Goal: Task Accomplishment & Management: Manage account settings

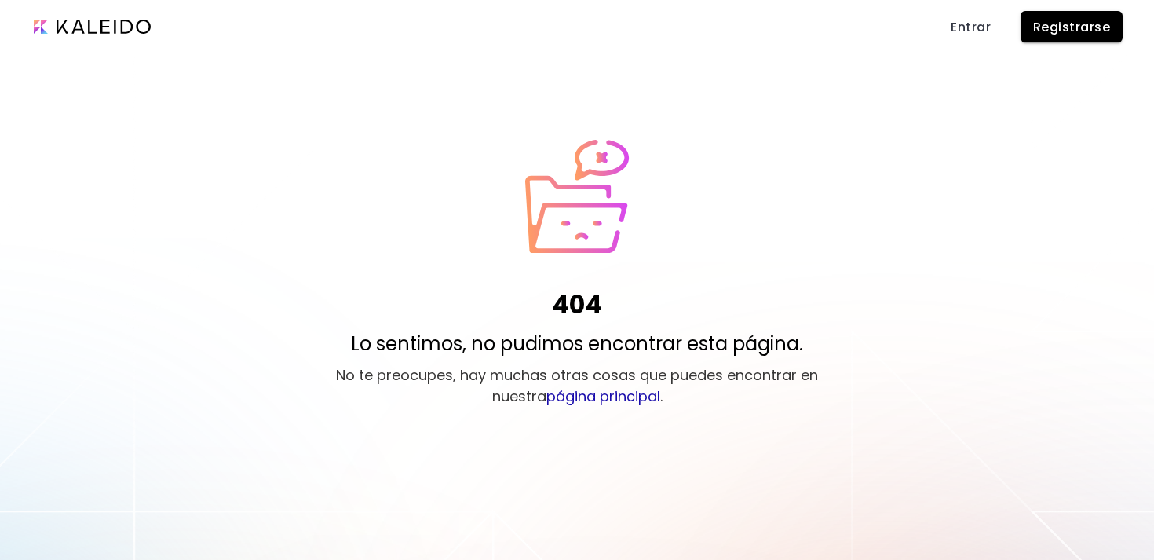
click at [980, 31] on span "Entrar" at bounding box center [971, 27] width 40 height 16
click at [1075, 27] on span "Registrarse" at bounding box center [1071, 27] width 77 height 16
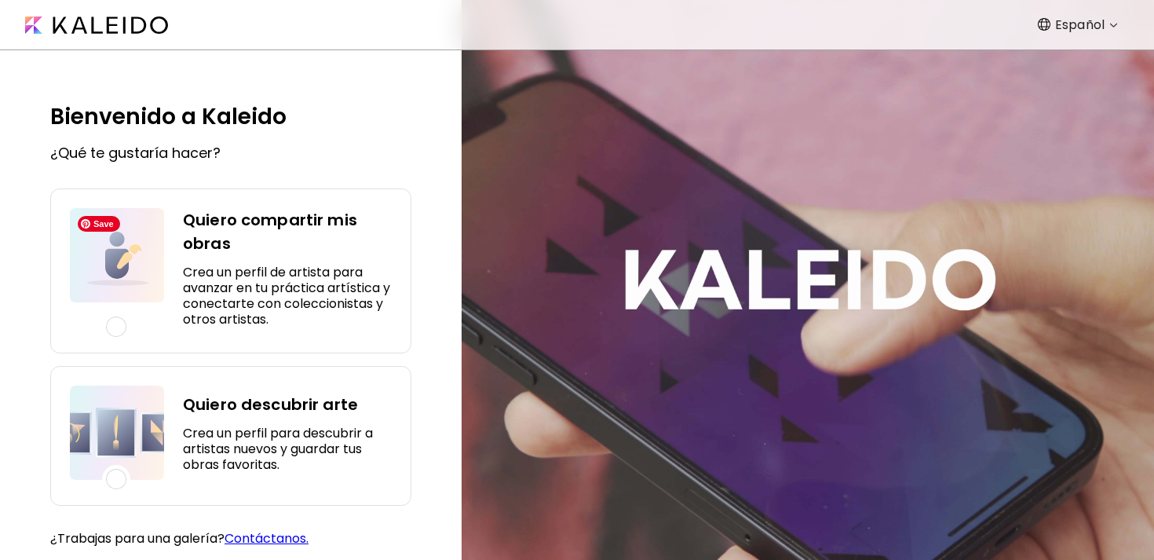
click at [119, 320] on div at bounding box center [116, 326] width 20 height 20
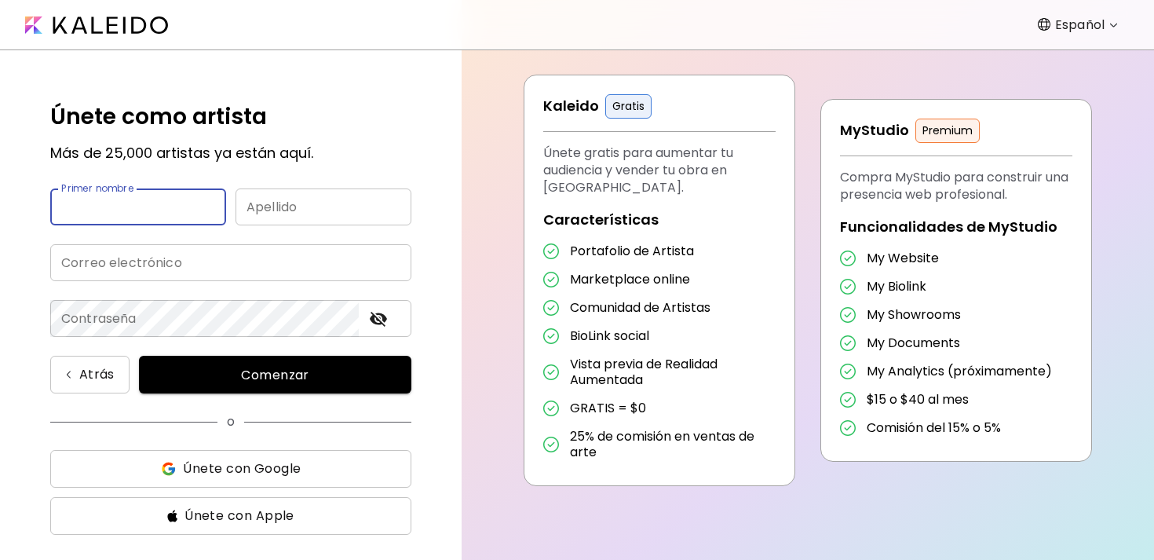
click at [173, 210] on input "text" at bounding box center [138, 206] width 176 height 37
type input "*****"
type input "**********"
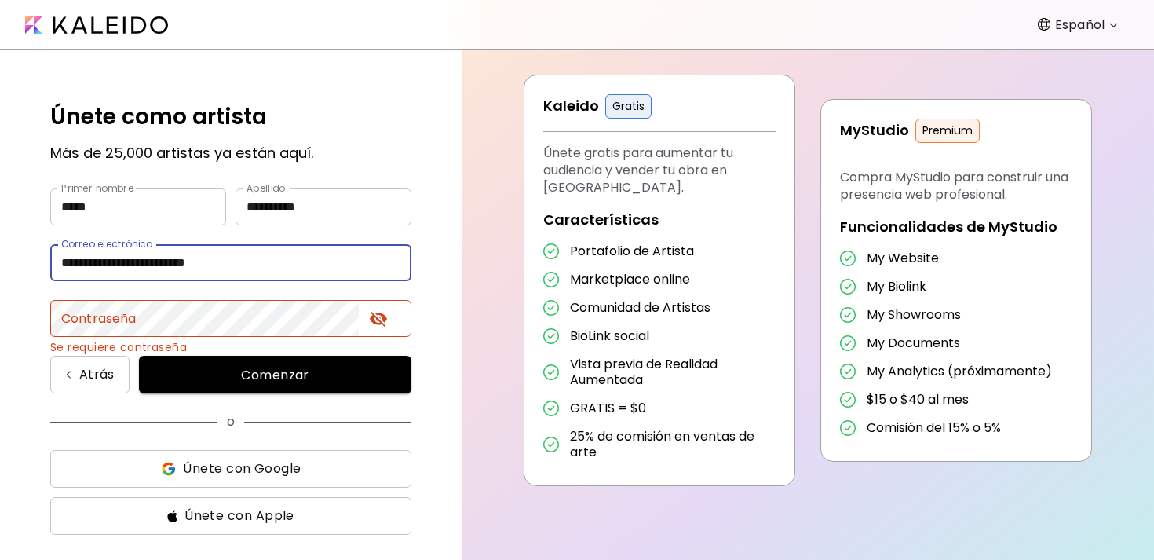
drag, startPoint x: 288, startPoint y: 265, endPoint x: 30, endPoint y: 267, distance: 258.3
click at [33, 276] on div "**********" at bounding box center [231, 304] width 462 height 509
type input "**********"
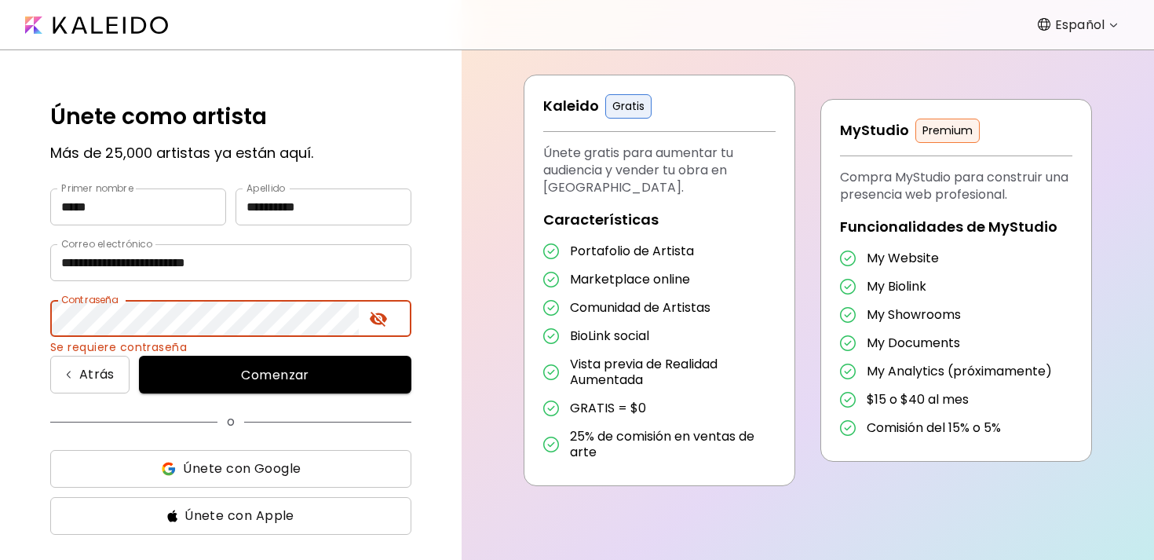
click at [383, 318] on icon "toggle password visibility" at bounding box center [378, 319] width 17 height 15
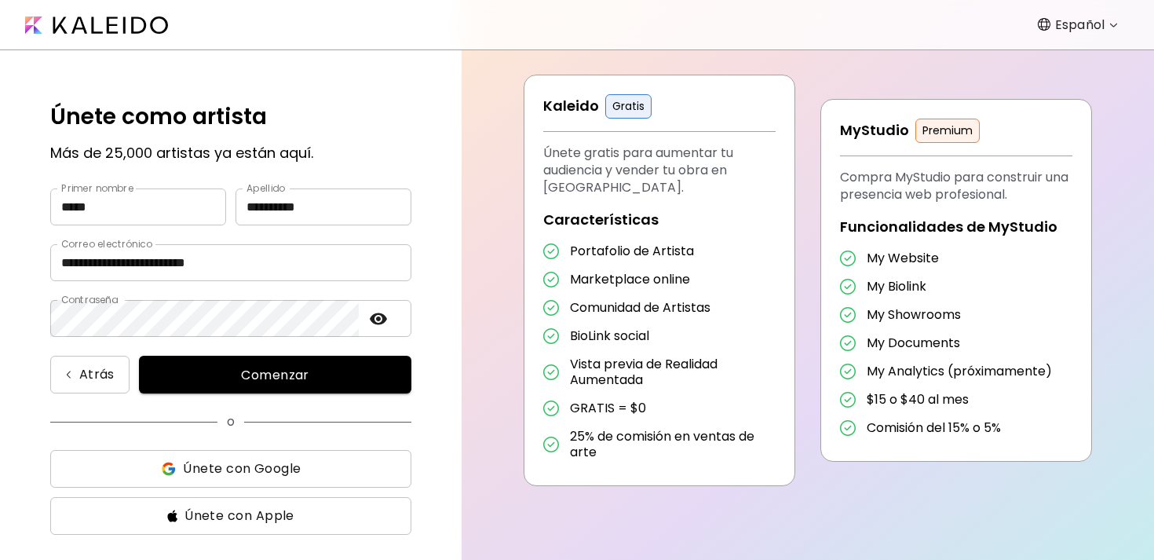
click at [283, 385] on button "Comenzar" at bounding box center [275, 375] width 272 height 38
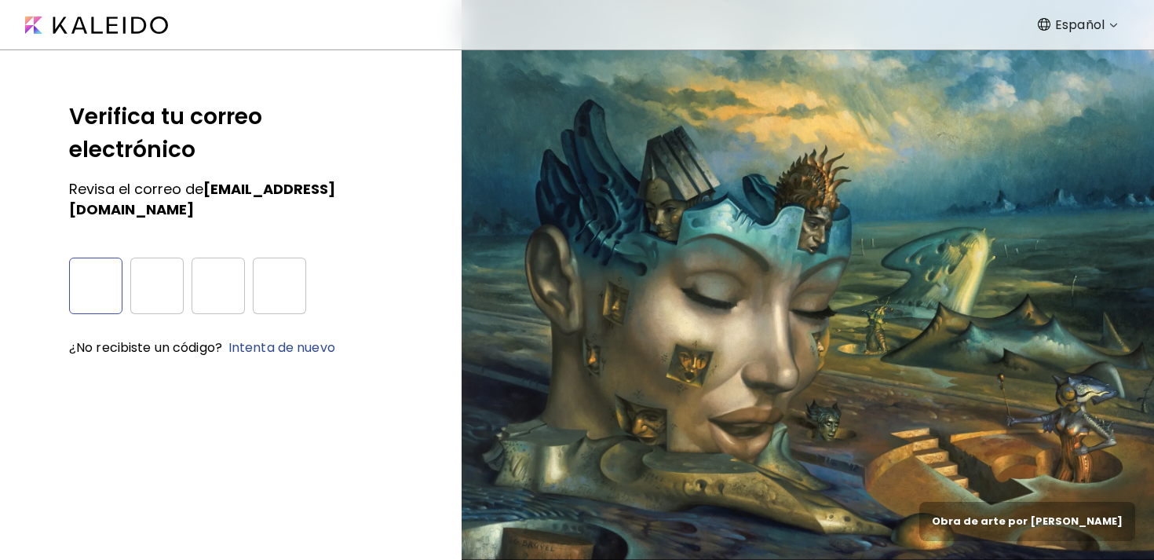
type input "*"
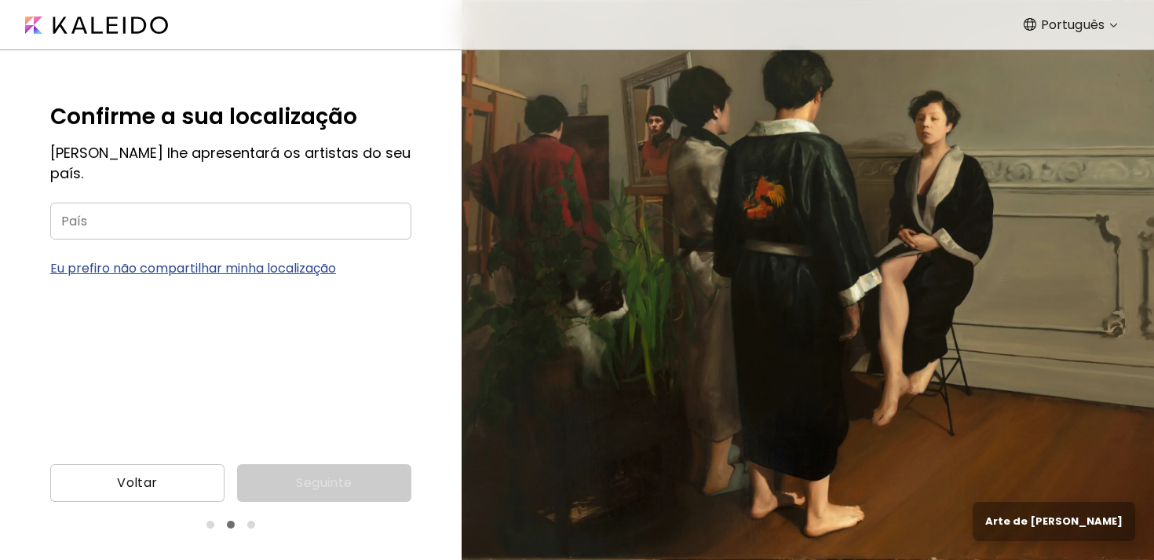
click at [294, 206] on input "País" at bounding box center [230, 221] width 361 height 37
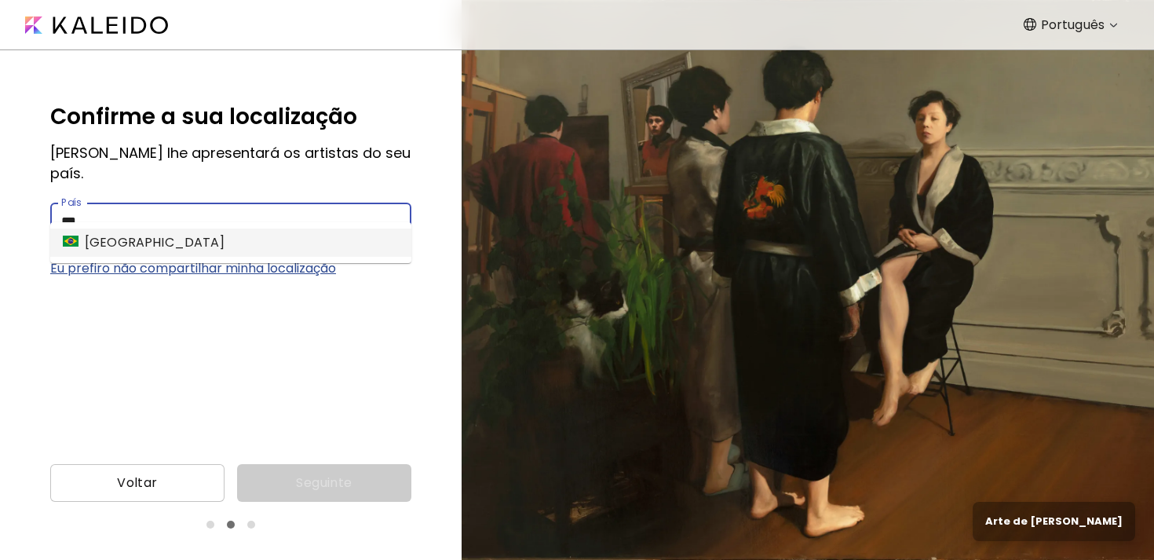
click at [220, 245] on li "[GEOGRAPHIC_DATA]" at bounding box center [230, 242] width 361 height 28
type input "******"
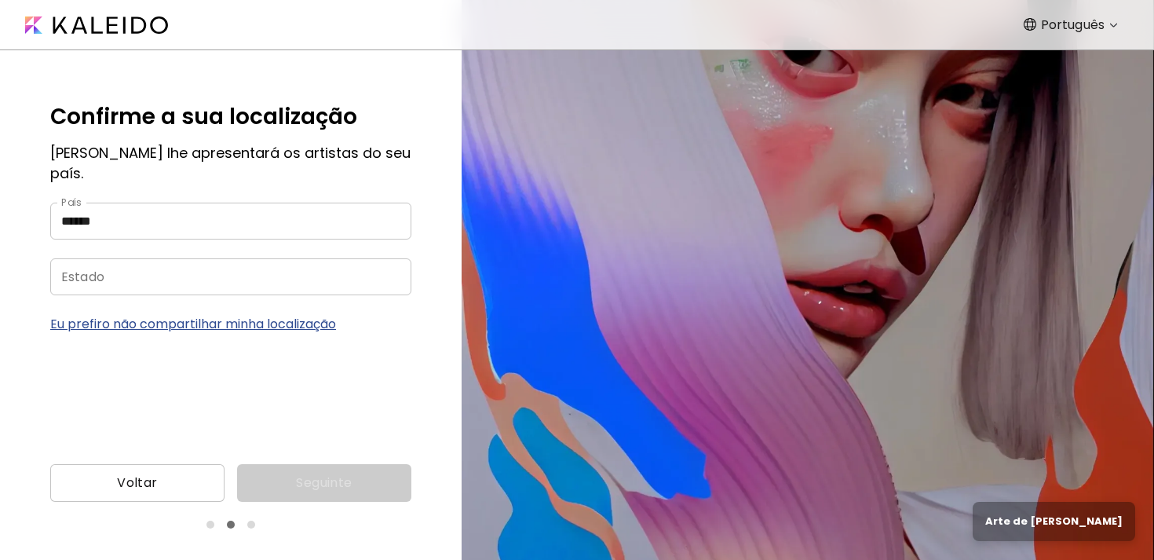
click at [221, 258] on input "Estado" at bounding box center [215, 276] width 330 height 37
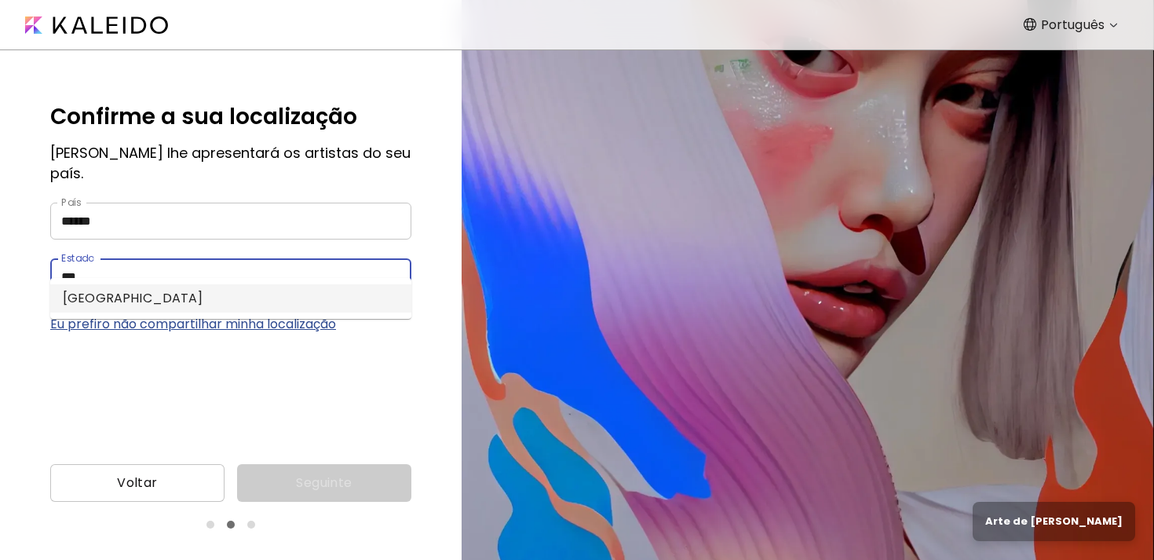
click at [208, 300] on li "[GEOGRAPHIC_DATA]" at bounding box center [230, 298] width 361 height 28
type input "*********"
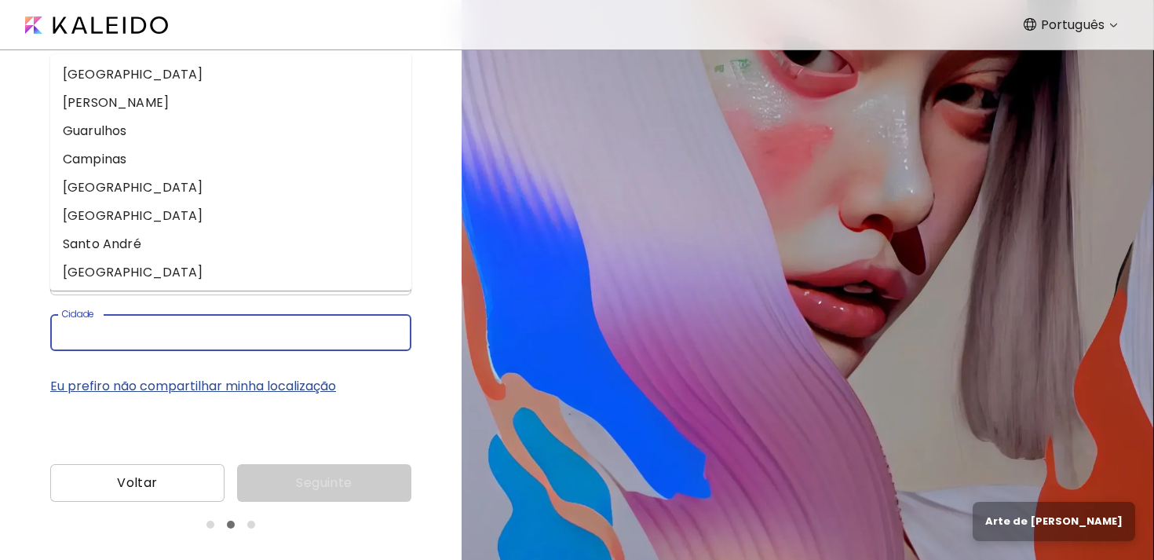
click at [207, 316] on input "Cidade" at bounding box center [215, 332] width 330 height 37
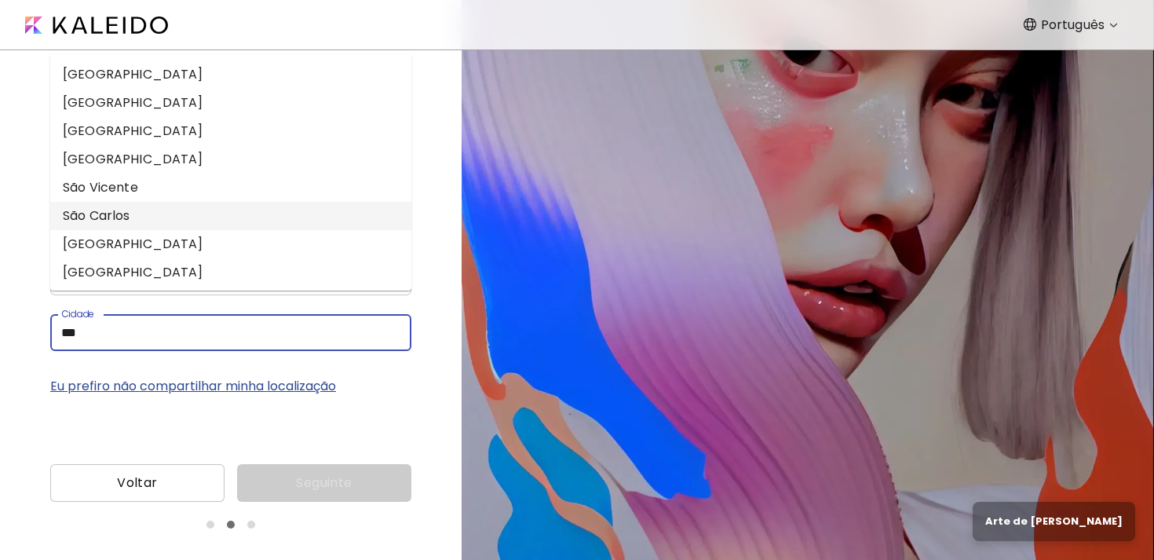
click at [184, 215] on li "São Carlos" at bounding box center [230, 216] width 361 height 28
type input "**********"
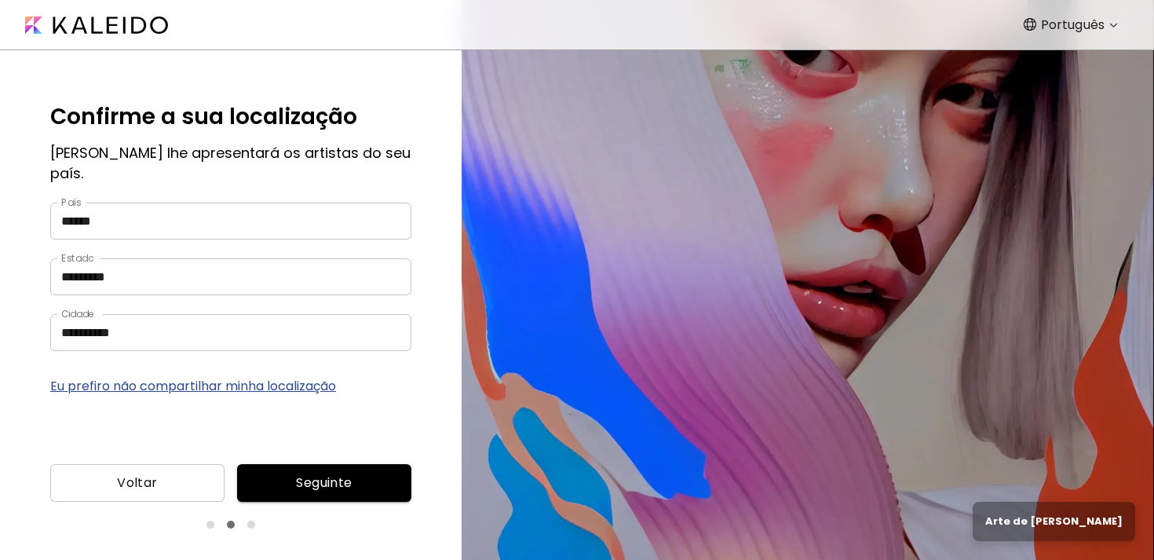
click at [338, 487] on span "Seguinte" at bounding box center [324, 482] width 149 height 19
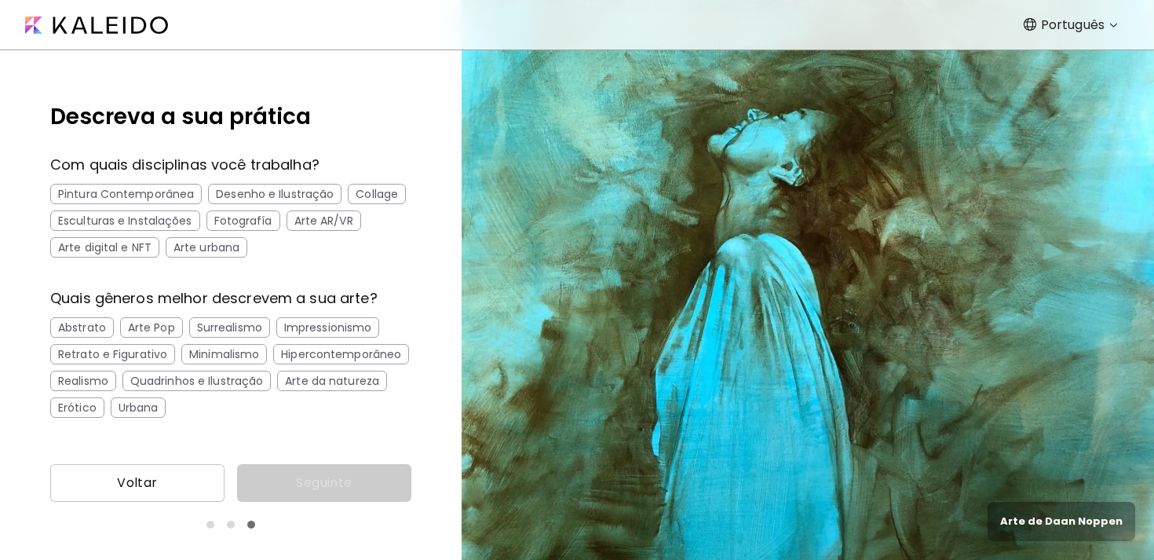
click at [177, 192] on div "Pintura Contemporânea" at bounding box center [125, 194] width 151 height 20
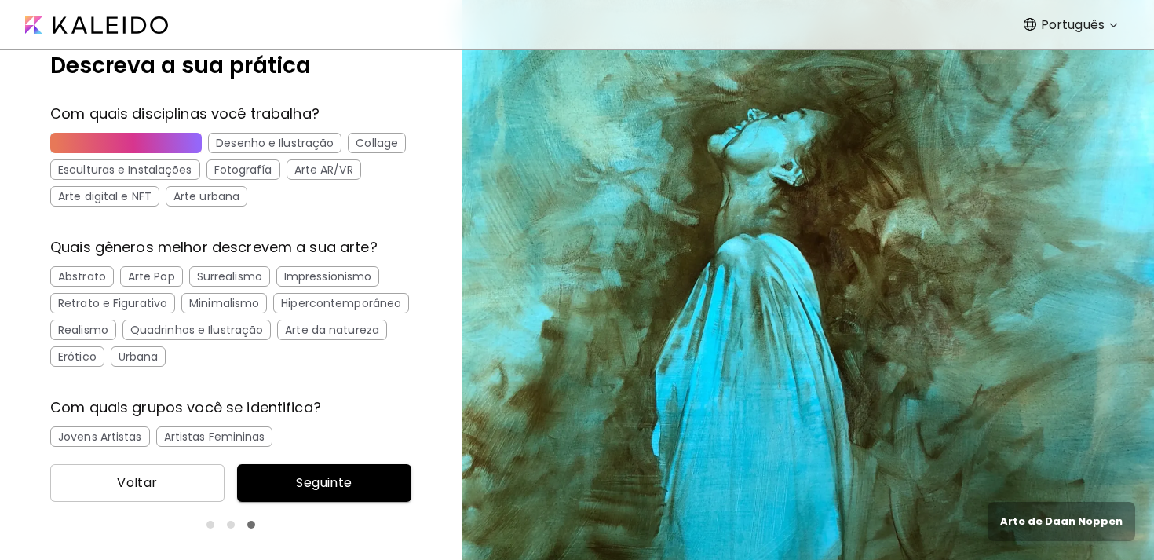
scroll to position [57, 0]
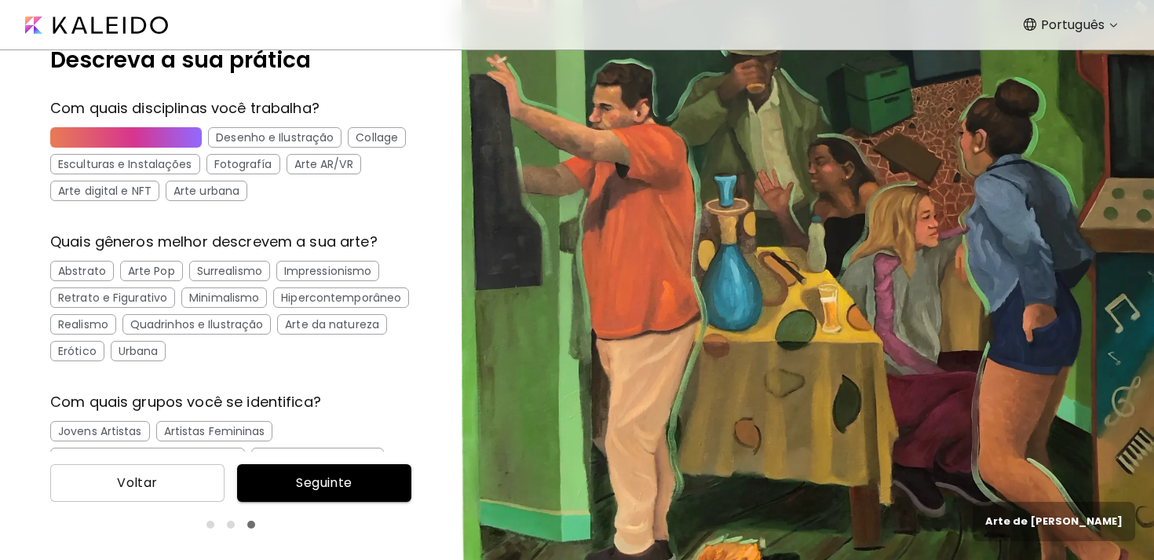
click at [273, 308] on div "Hipercontemporâneo" at bounding box center [341, 297] width 136 height 20
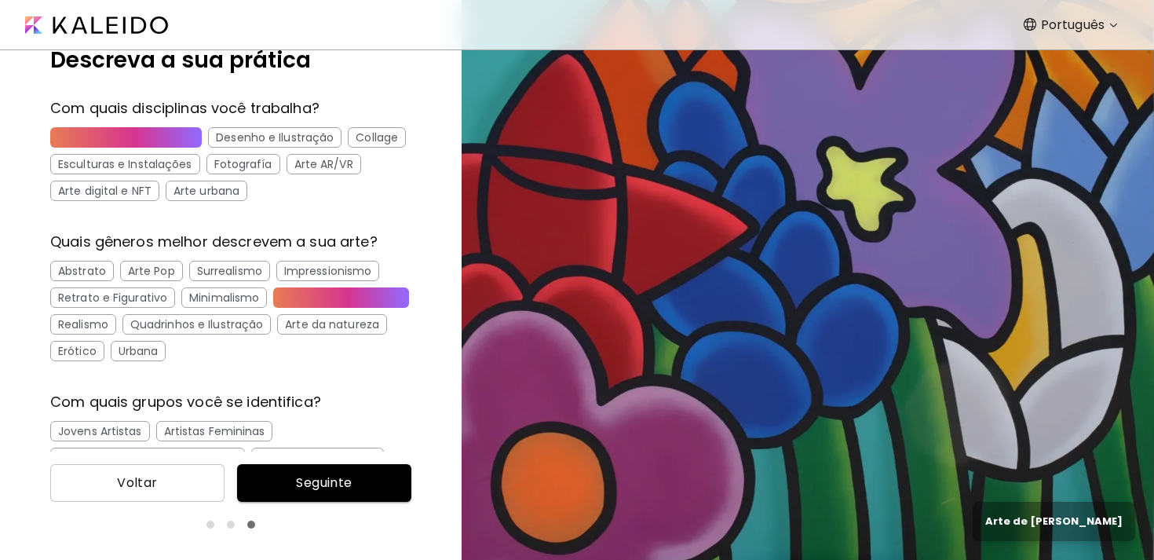
click at [162, 272] on div "Arte Pop" at bounding box center [151, 271] width 63 height 20
click at [153, 303] on div "Retrato e Figurativo" at bounding box center [112, 297] width 125 height 20
click at [162, 272] on div "Arte Pop" at bounding box center [151, 271] width 63 height 20
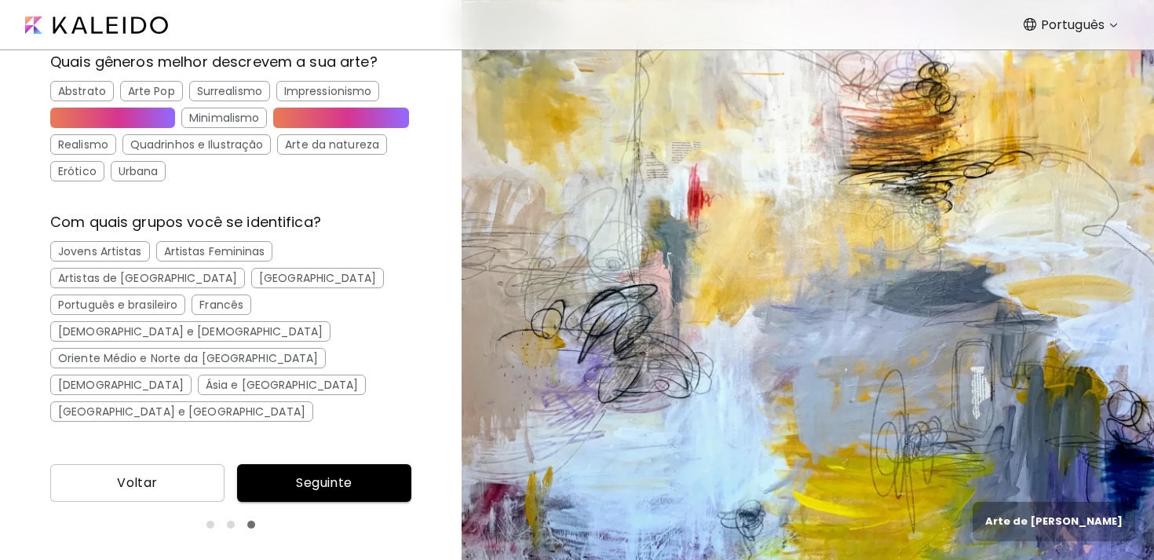
scroll to position [238, 0]
click at [118, 260] on div "Jovens Artistas" at bounding box center [100, 249] width 100 height 20
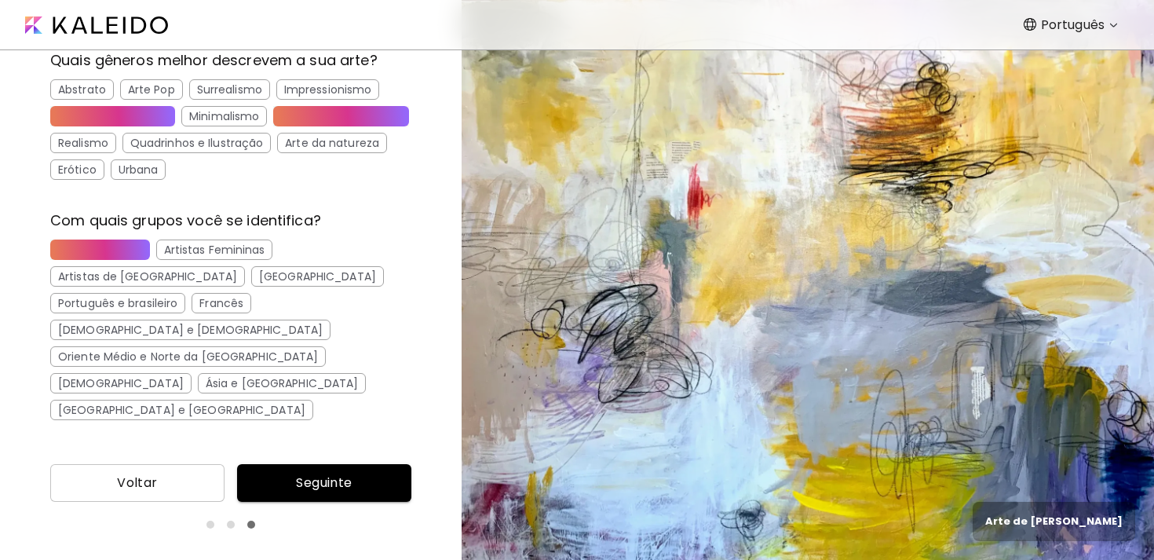
click at [224, 260] on div "Artistas Femininas" at bounding box center [214, 249] width 117 height 20
click at [251, 286] on div "[GEOGRAPHIC_DATA]" at bounding box center [317, 276] width 133 height 20
click at [152, 313] on div "Português e brasileiro" at bounding box center [117, 303] width 135 height 20
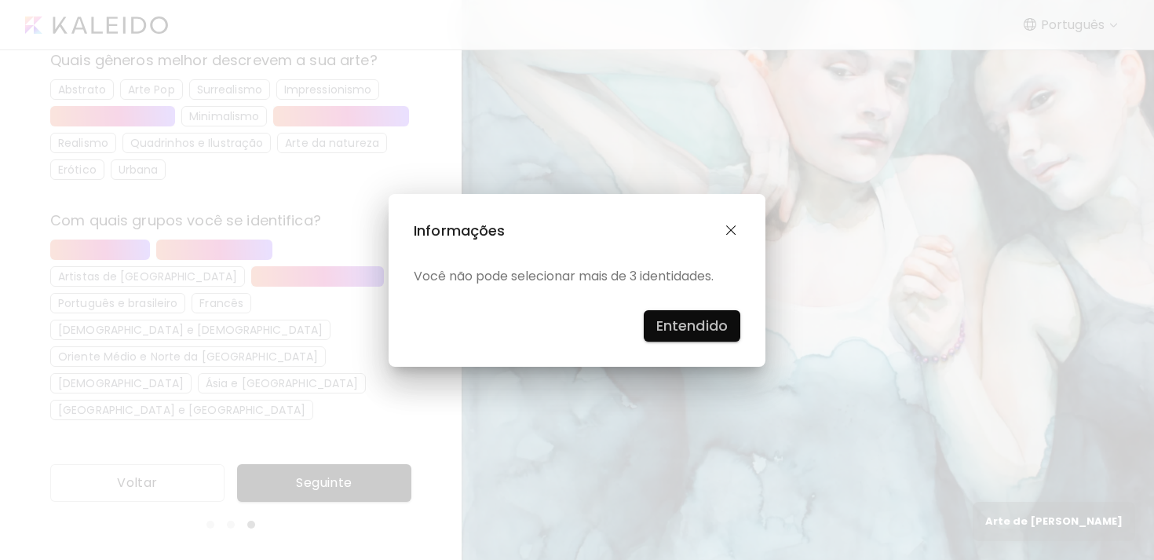
click at [689, 327] on h4 "Entendido" at bounding box center [691, 326] width 71 height 24
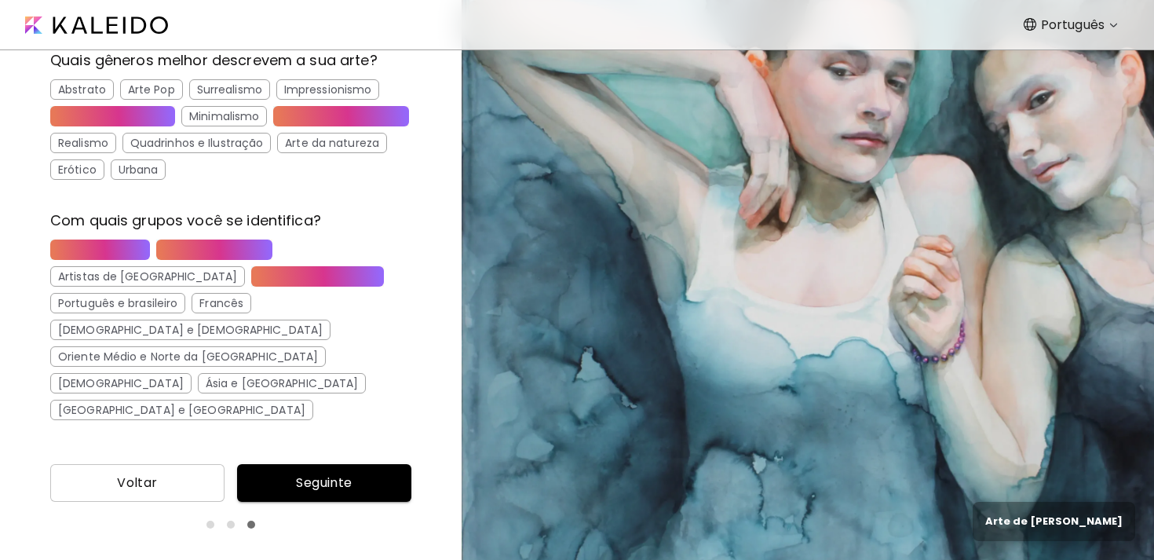
click at [133, 260] on div "Jovens Artistas" at bounding box center [100, 249] width 100 height 20
click at [157, 313] on div "Português e brasileiro" at bounding box center [117, 303] width 135 height 20
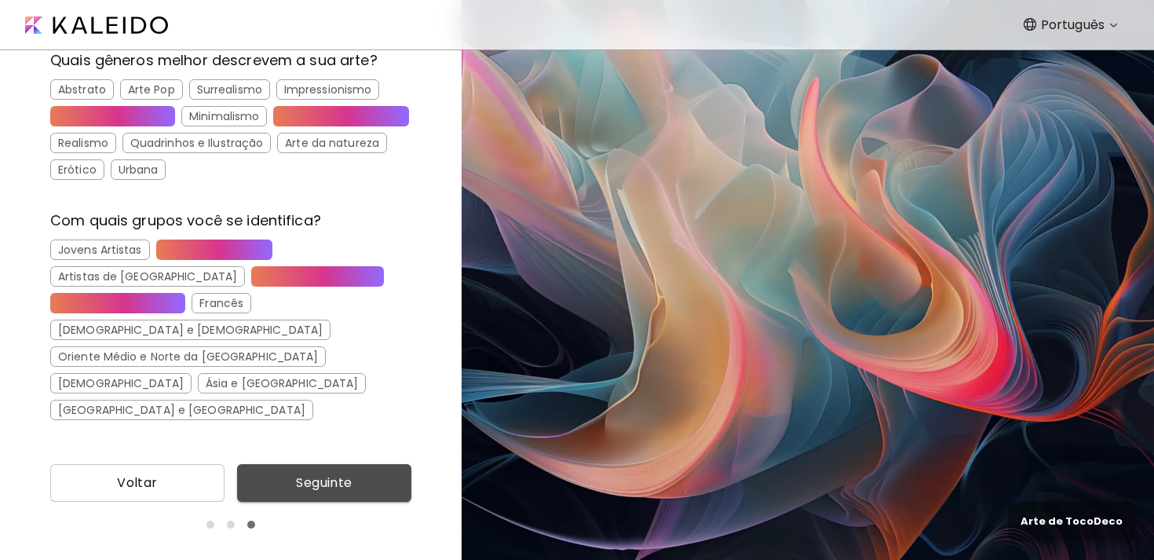
click at [325, 480] on span "Seguinte" at bounding box center [324, 482] width 149 height 19
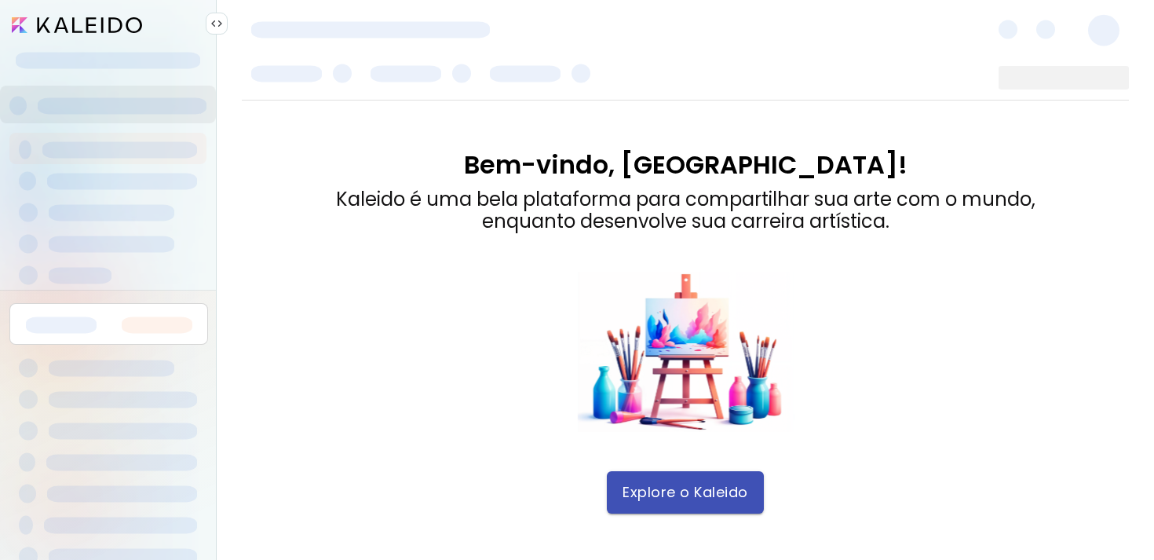
click at [664, 494] on span "Explore o Kaleido" at bounding box center [685, 492] width 126 height 17
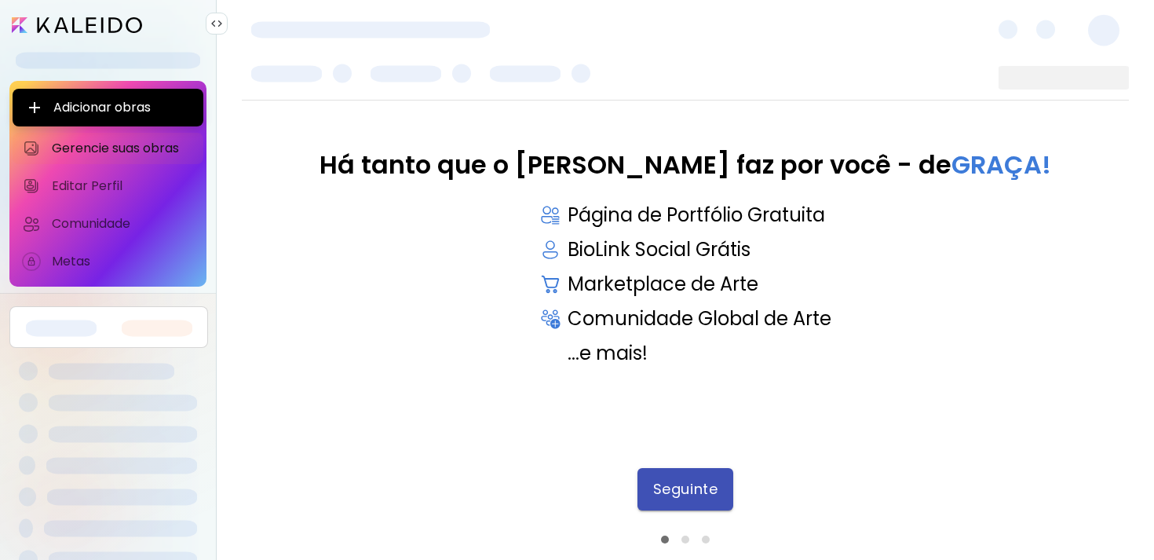
click at [686, 487] on span "Seguinte" at bounding box center [685, 488] width 64 height 17
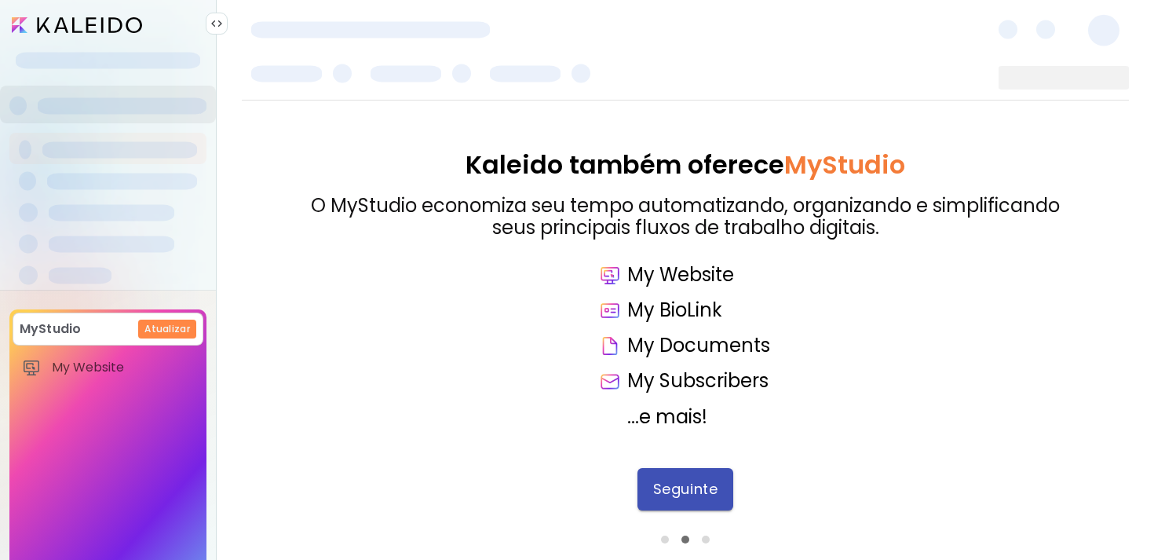
click at [680, 481] on span "Seguinte" at bounding box center [685, 488] width 64 height 17
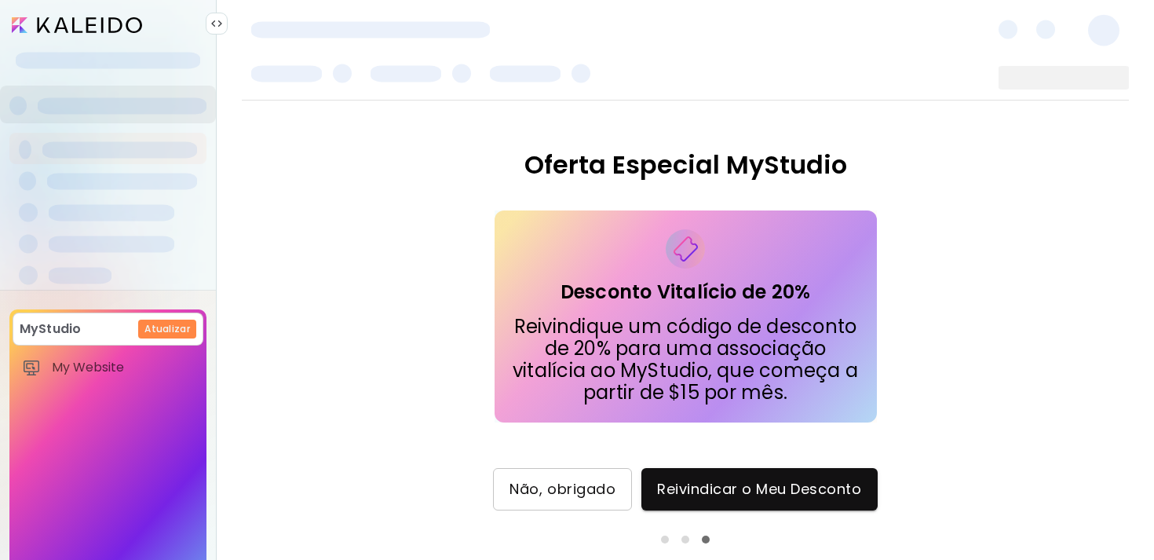
click at [565, 494] on span "Não, obrigado" at bounding box center [562, 488] width 106 height 17
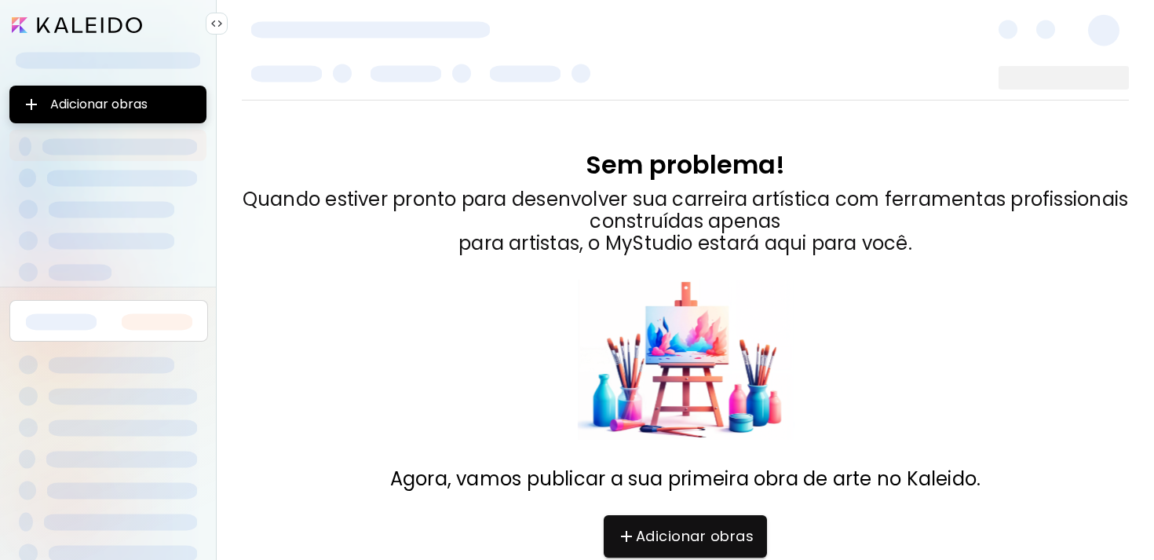
click at [78, 20] on input "image" at bounding box center [77, 25] width 130 height 16
click at [82, 29] on input "image" at bounding box center [77, 25] width 130 height 16
click at [288, 154] on div "Sem problema!" at bounding box center [685, 165] width 887 height 28
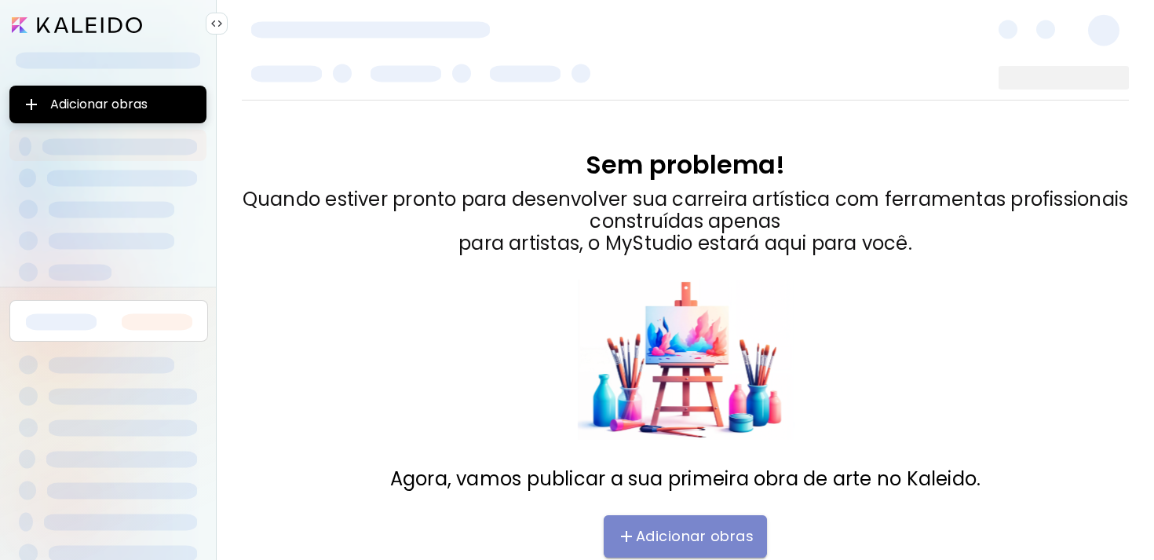
click at [706, 543] on span "Adicionar obras" at bounding box center [685, 536] width 132 height 19
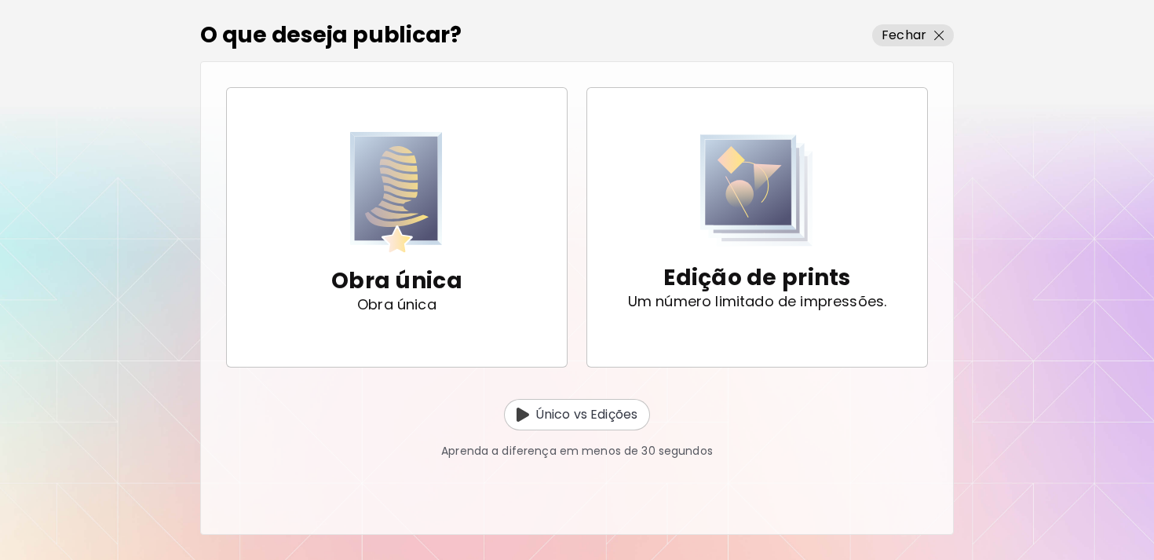
click at [965, 230] on div "O que deseja publicar? Fechar Obra única Obra única Edição de prints Um número …" at bounding box center [577, 280] width 1154 height 560
click at [937, 36] on img "button" at bounding box center [939, 36] width 10 height 10
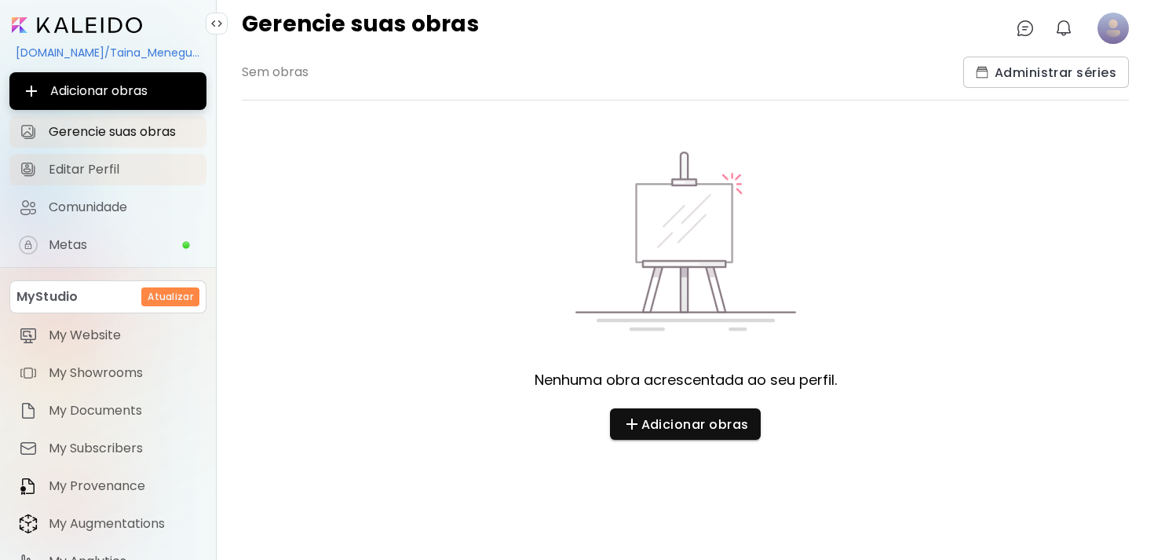
click at [90, 174] on span "Editar Perfil" at bounding box center [123, 170] width 148 height 16
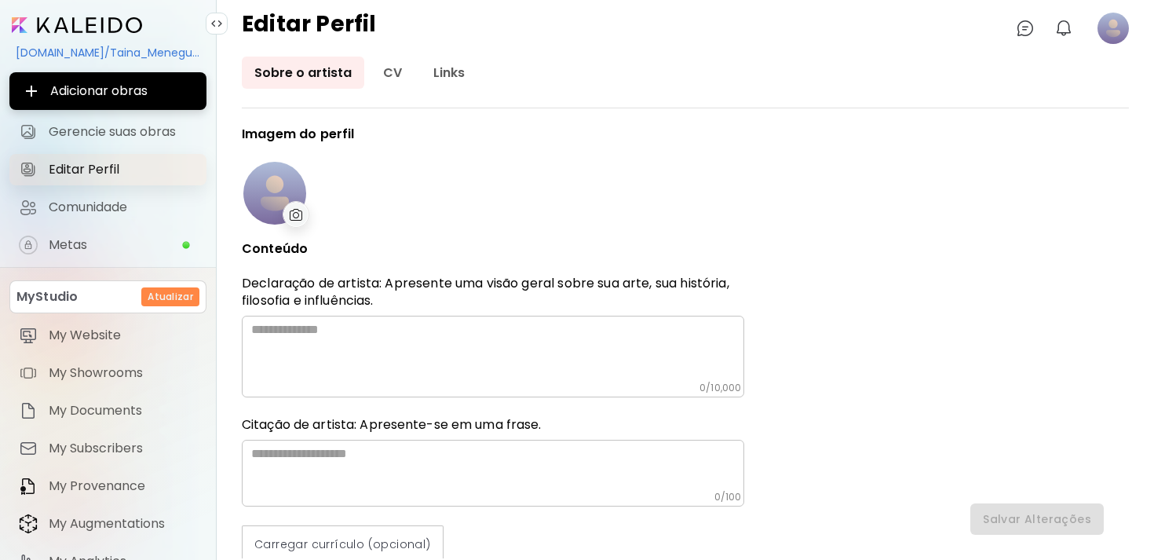
type input "******"
click at [283, 204] on div at bounding box center [274, 193] width 63 height 63
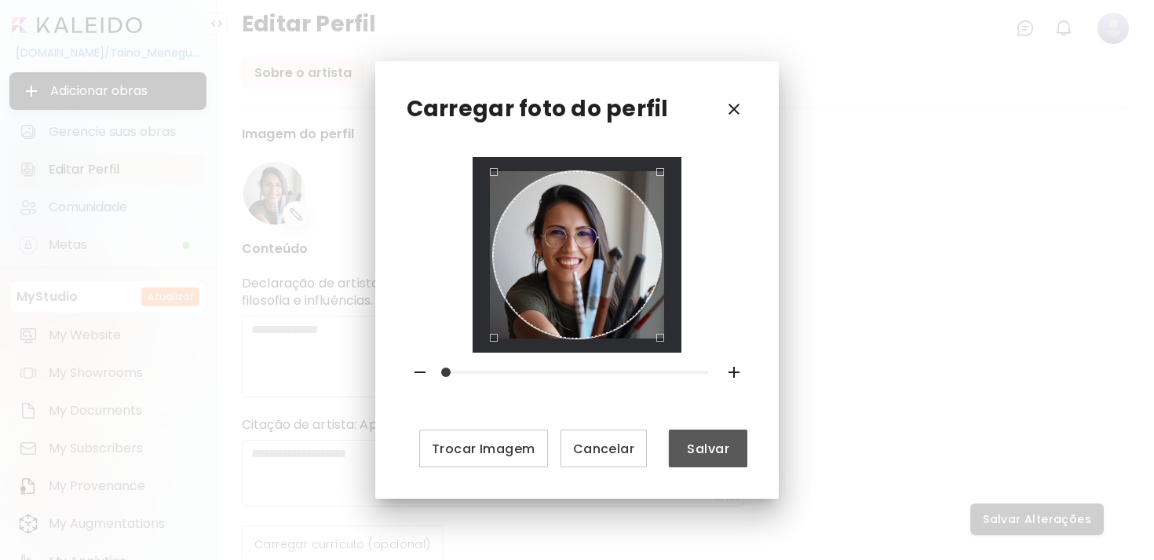
drag, startPoint x: 719, startPoint y: 451, endPoint x: 816, endPoint y: 377, distance: 121.5
click at [719, 451] on span "Salvar" at bounding box center [707, 448] width 53 height 16
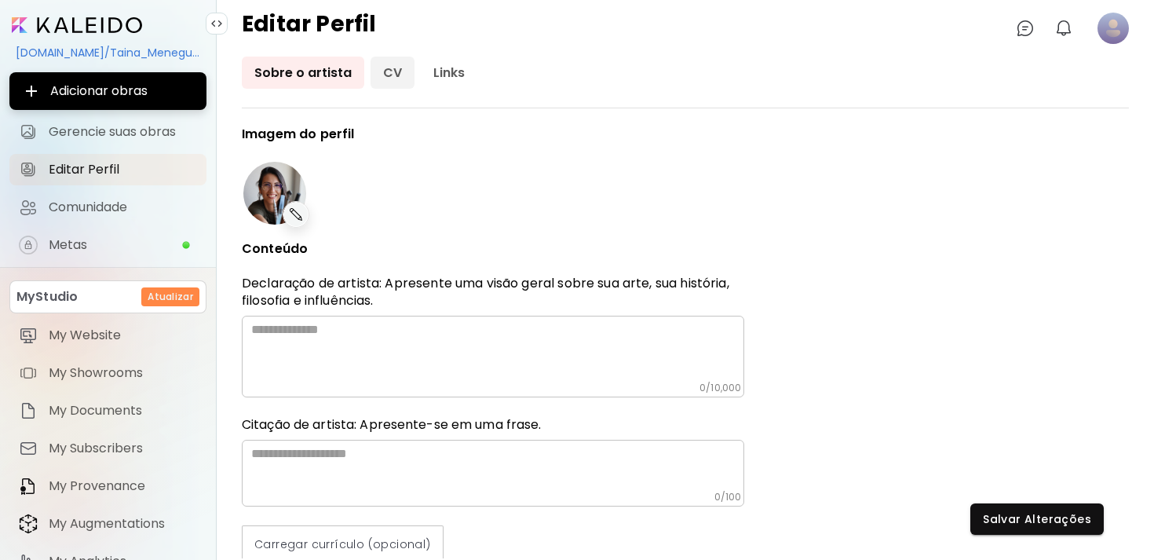
click at [392, 71] on link "CV" at bounding box center [392, 73] width 44 height 32
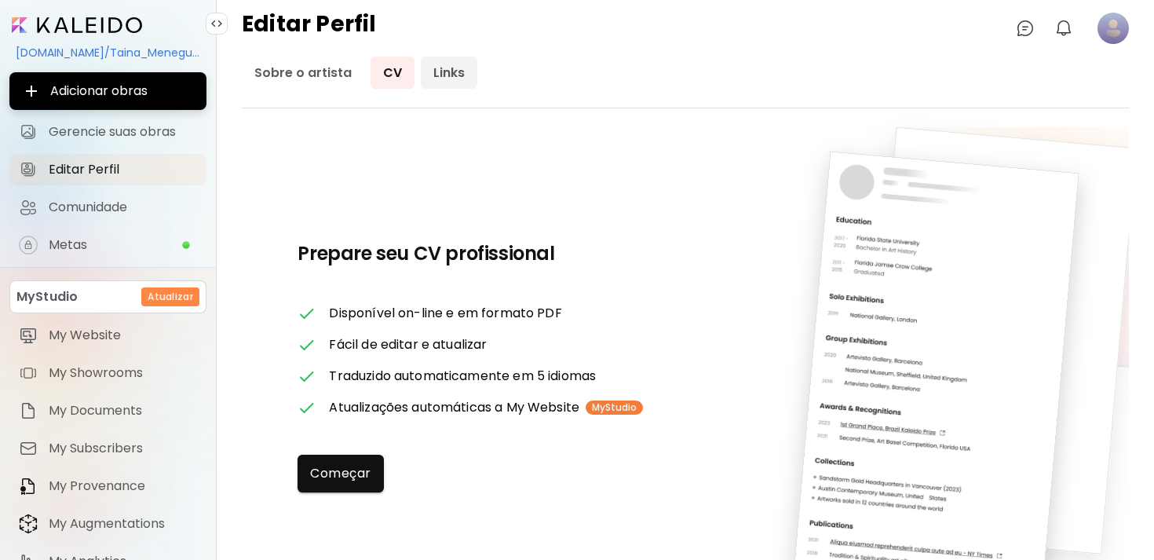
click at [441, 71] on link "Links" at bounding box center [449, 73] width 57 height 32
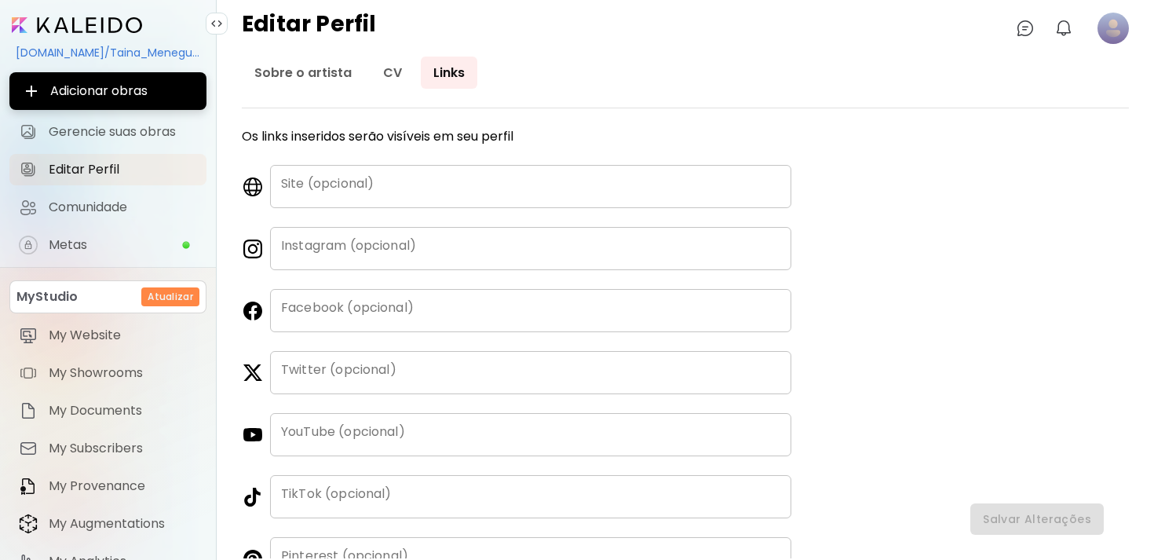
click at [442, 251] on input "text" at bounding box center [530, 248] width 521 height 43
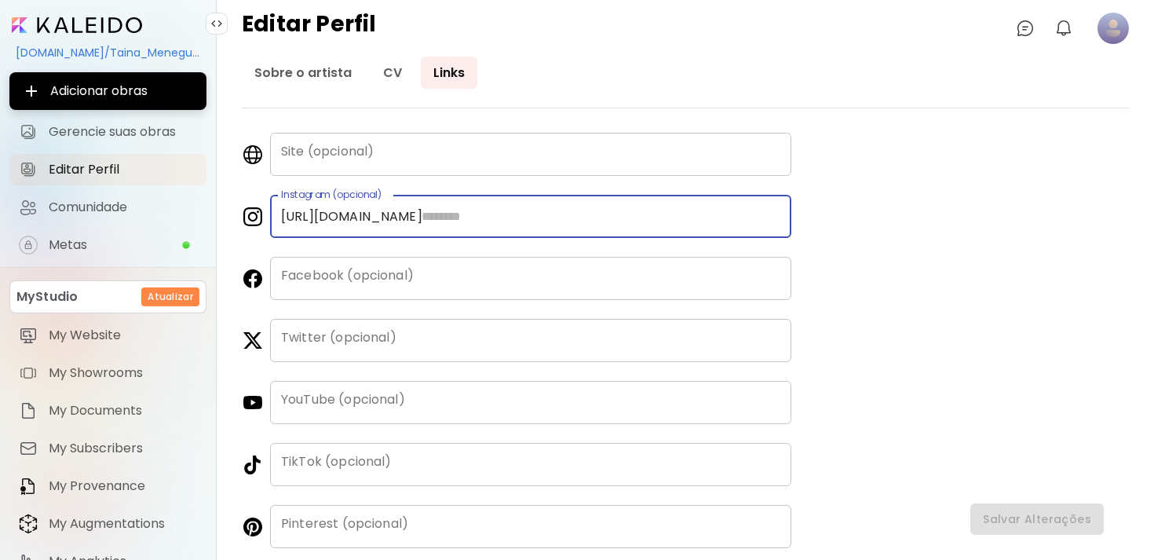
scroll to position [38, 0]
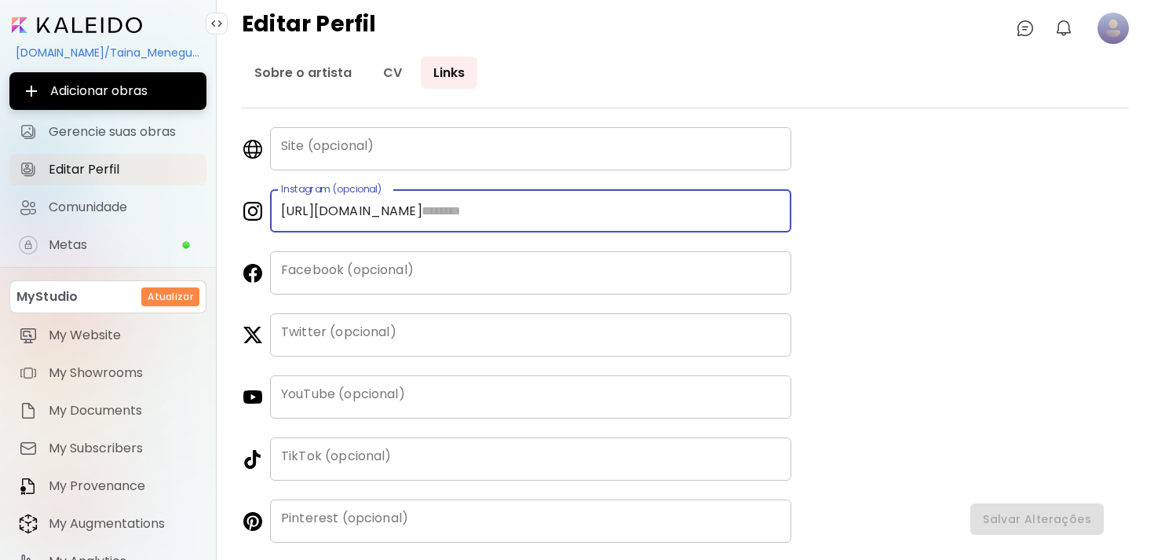
paste input "**********"
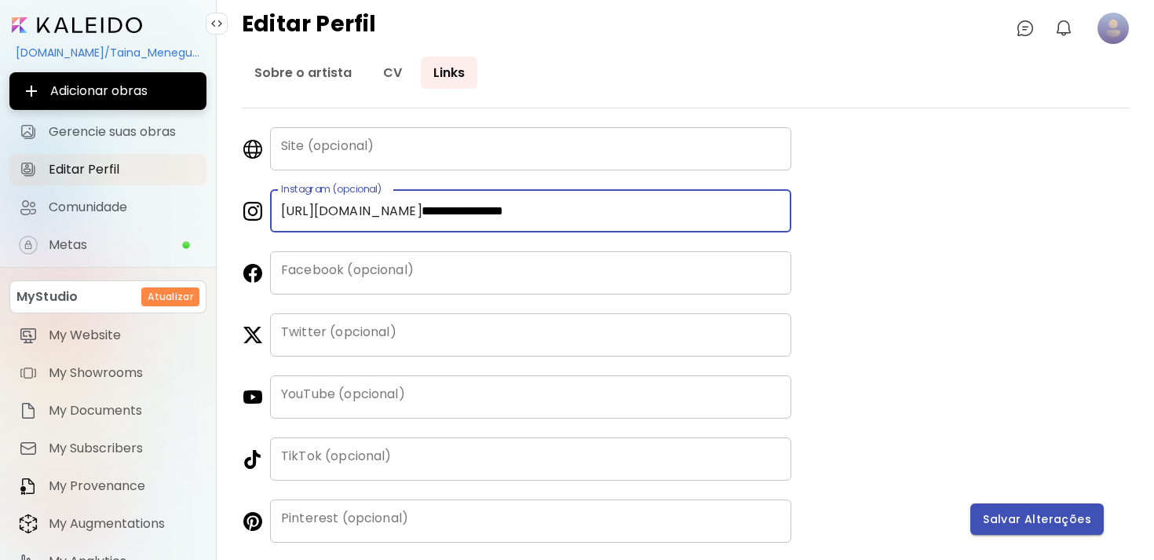
click at [1000, 523] on span "Salvar Alterações" at bounding box center [1037, 519] width 108 height 16
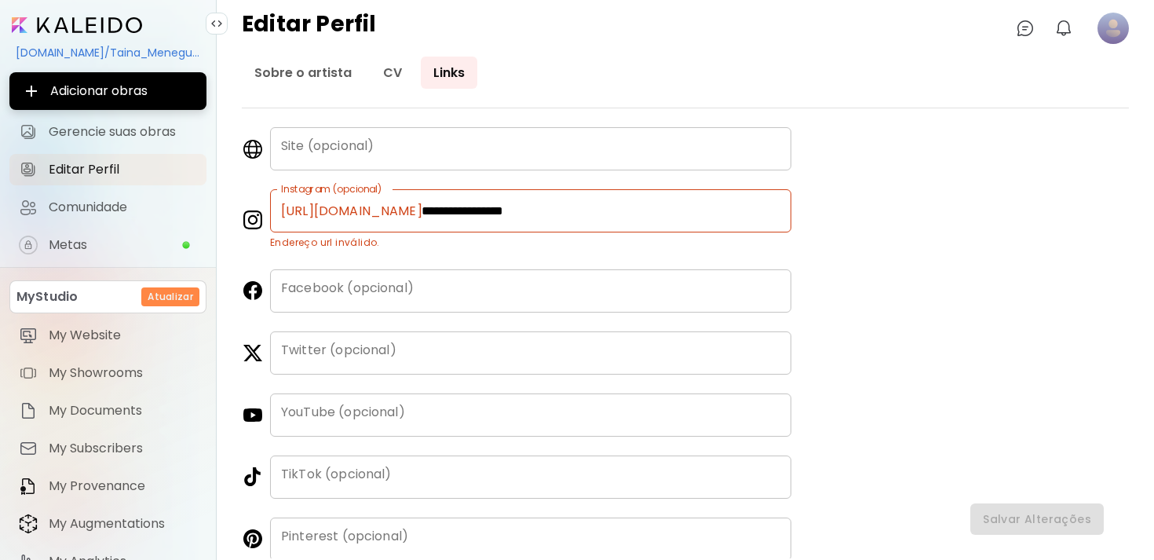
drag, startPoint x: 570, startPoint y: 205, endPoint x: 567, endPoint y: 217, distance: 12.9
click at [571, 205] on input "**********" at bounding box center [601, 210] width 381 height 43
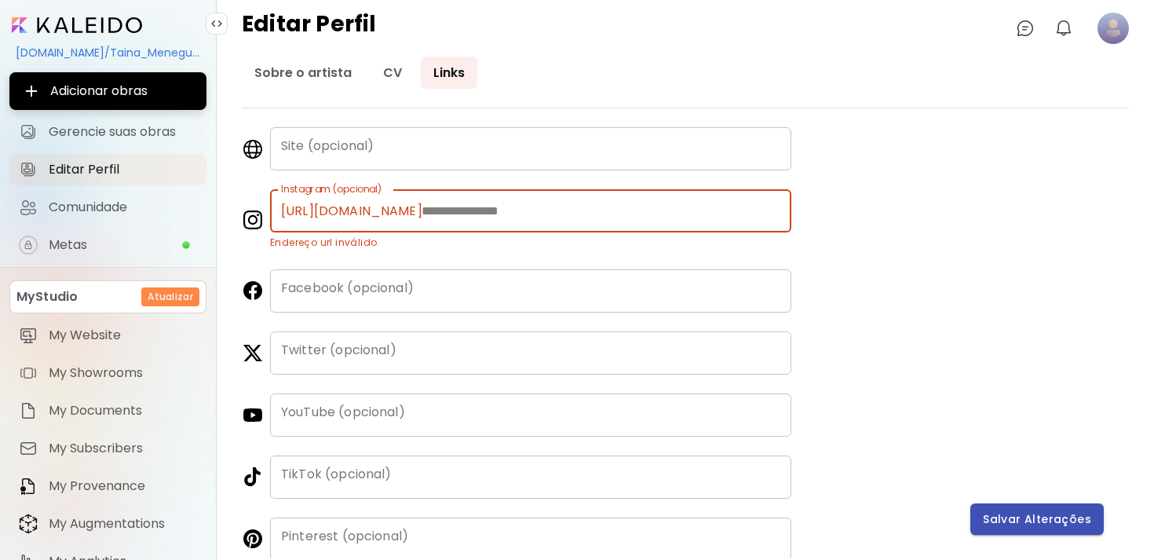
type input "**********"
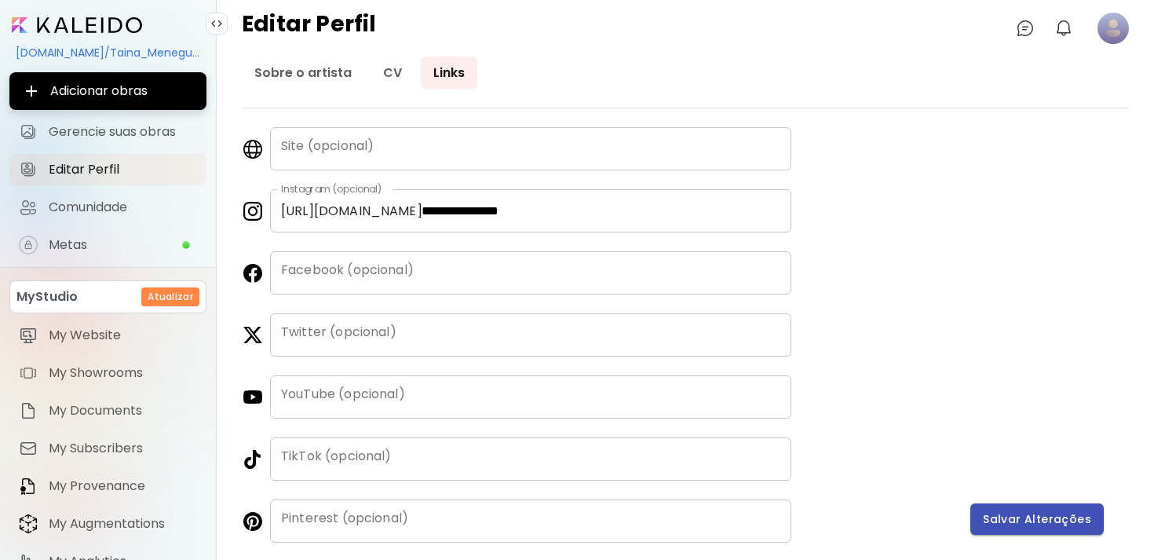
click at [1023, 523] on span "Salvar Alterações" at bounding box center [1037, 519] width 108 height 16
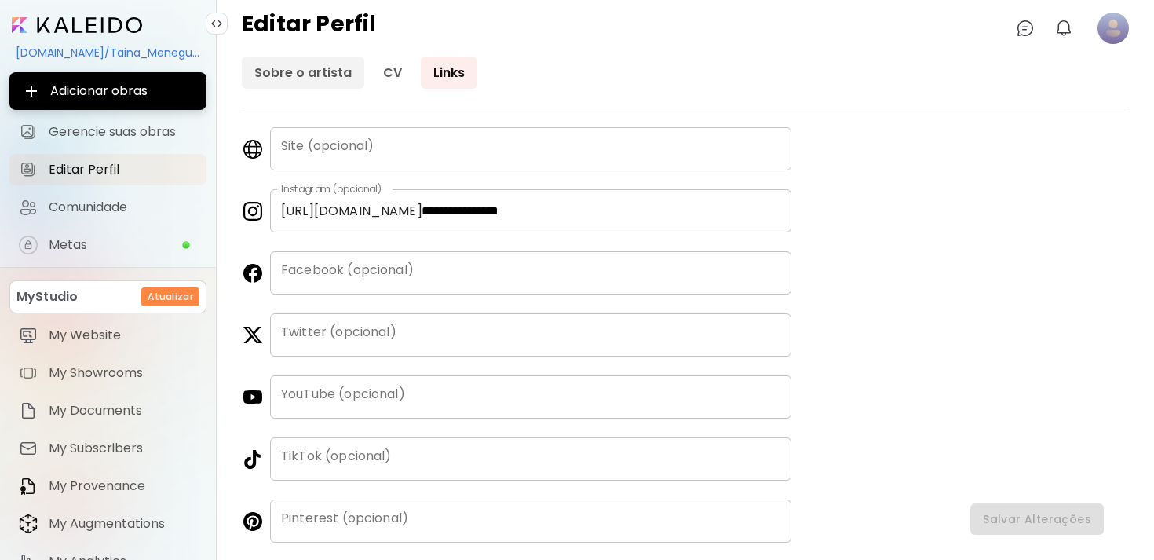
click at [319, 75] on link "Sobre o artista" at bounding box center [303, 73] width 122 height 32
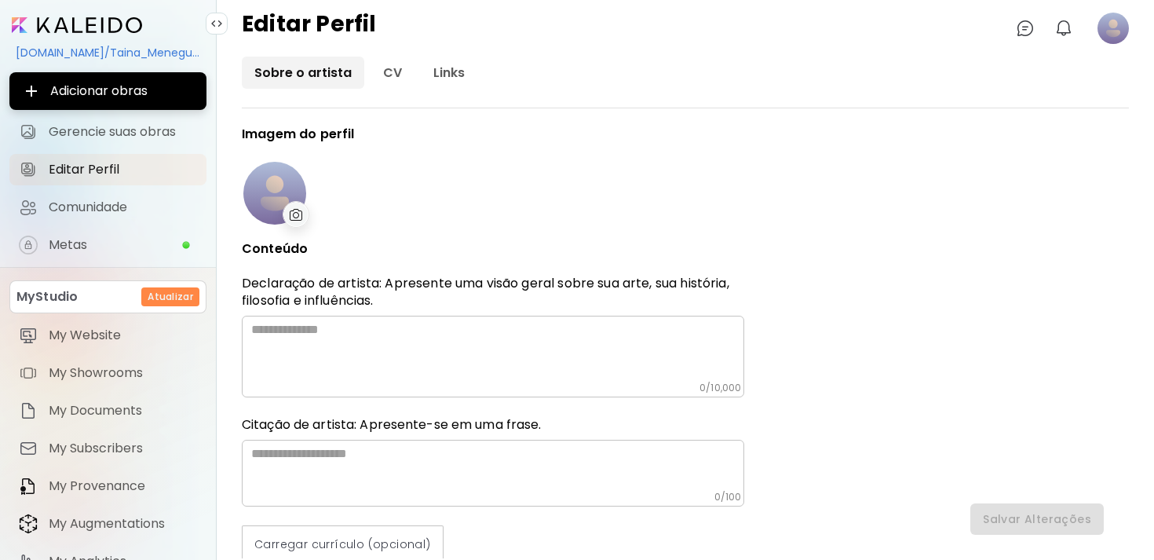
type input "******"
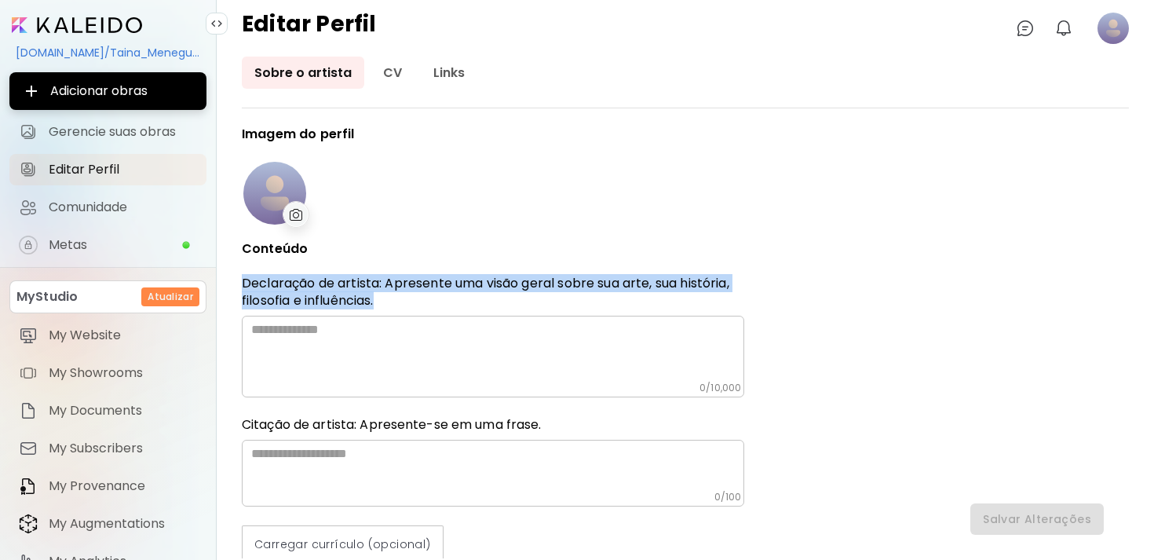
drag, startPoint x: 386, startPoint y: 300, endPoint x: 238, endPoint y: 285, distance: 149.1
click at [236, 286] on div "**********" at bounding box center [685, 308] width 937 height 503
copy p "Declaração de artista: Apresente uma visão geral sobre sua arte, sua história, …"
click at [291, 213] on img at bounding box center [296, 215] width 13 height 12
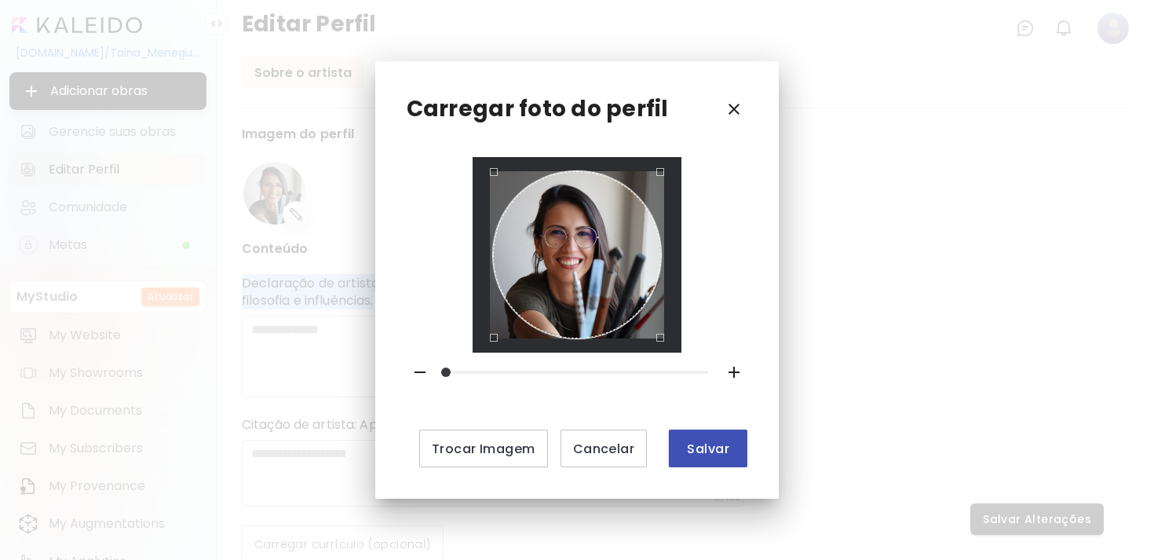
click at [718, 454] on span "Salvar" at bounding box center [707, 448] width 53 height 16
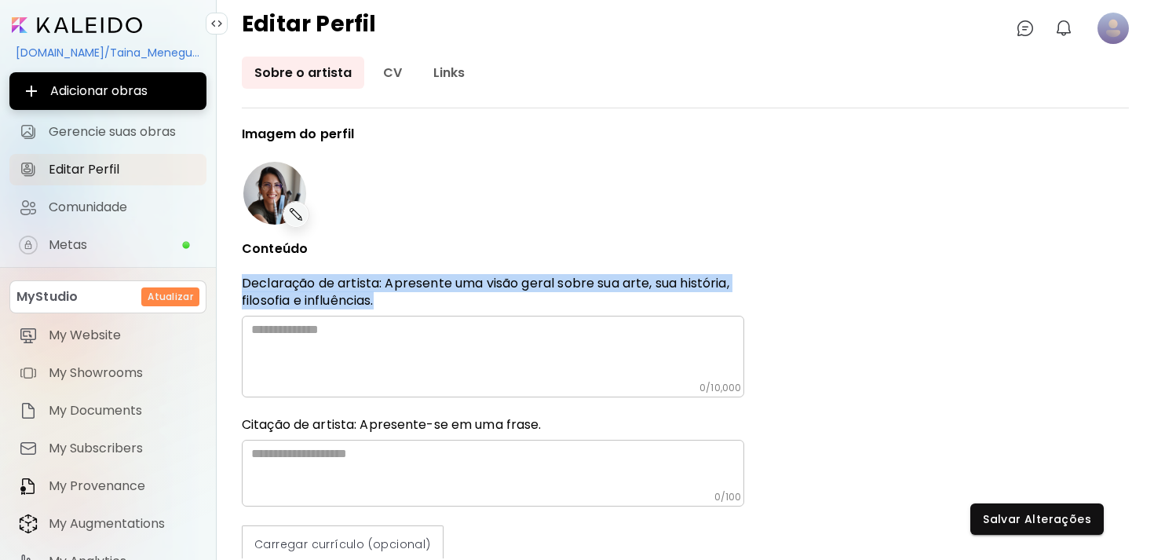
click at [1009, 521] on span "Salvar Alterações" at bounding box center [1037, 519] width 108 height 16
